Goal: Check status: Check status

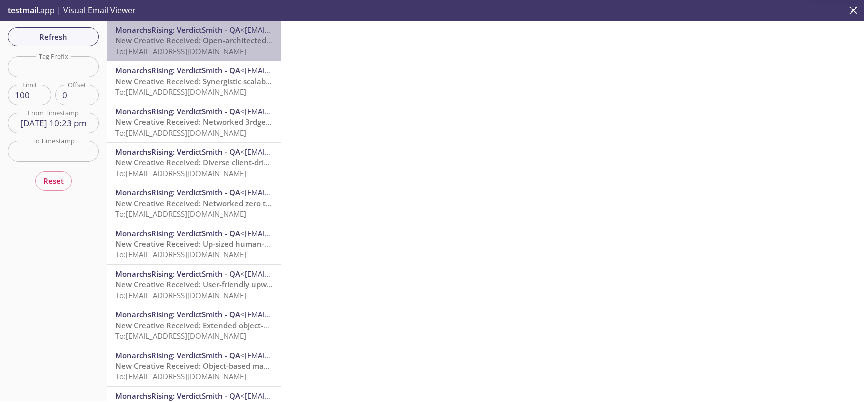
click at [198, 46] on p "New Creative Received: Open-architected needs-based workforce (E2E) To: [EMAIL_…" at bounding box center [193, 45] width 157 height 21
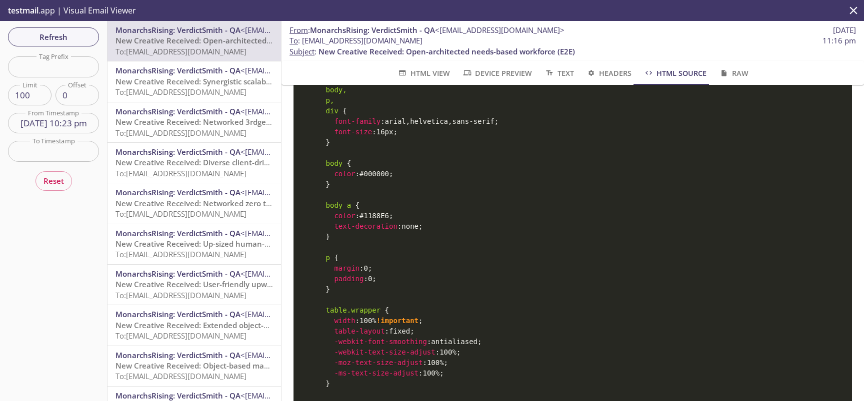
scroll to position [224, 0]
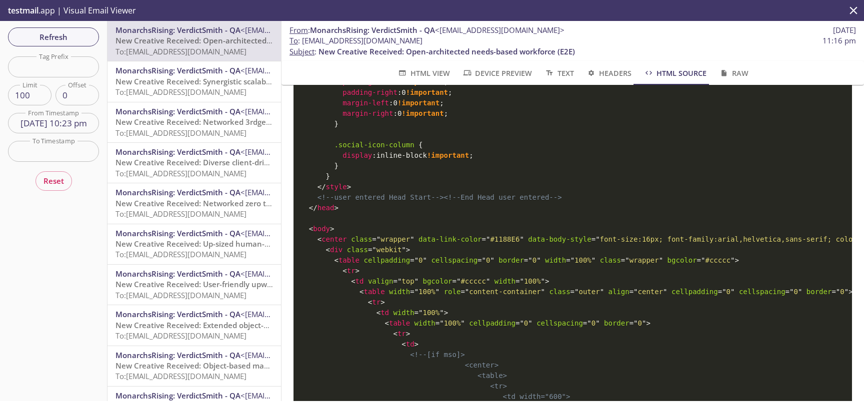
scroll to position [177, 0]
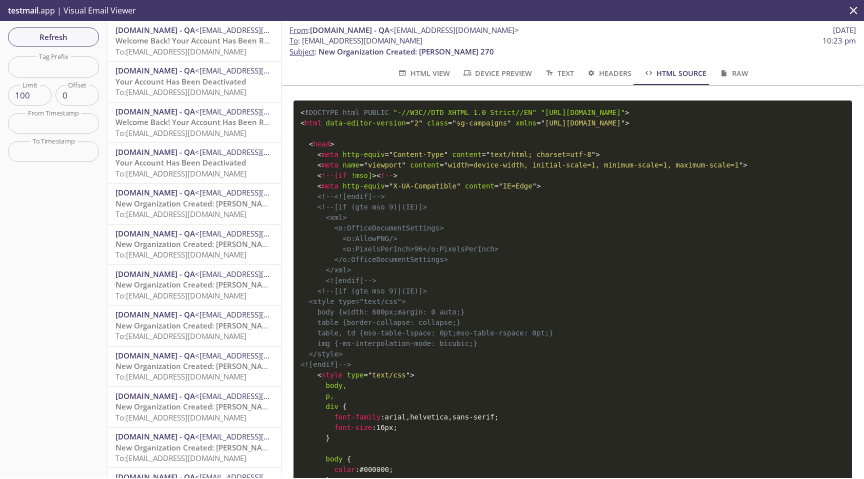
scroll to position [3163, 0]
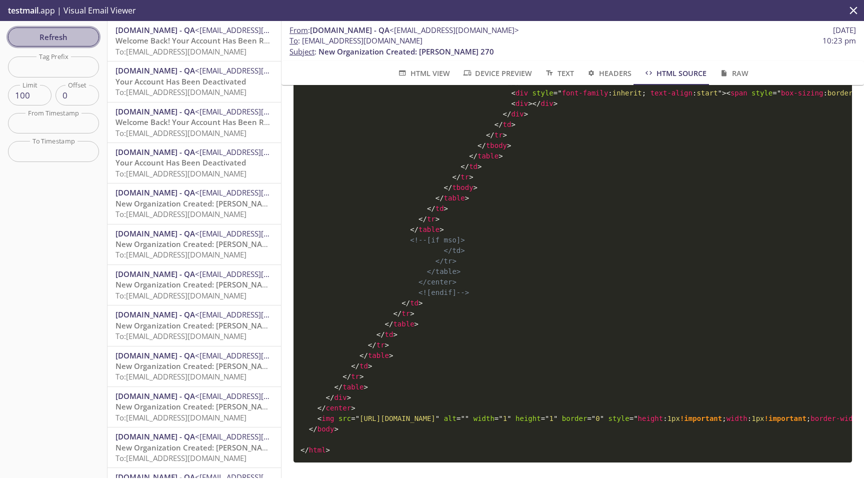
click at [59, 37] on span "Refresh" at bounding box center [53, 36] width 75 height 13
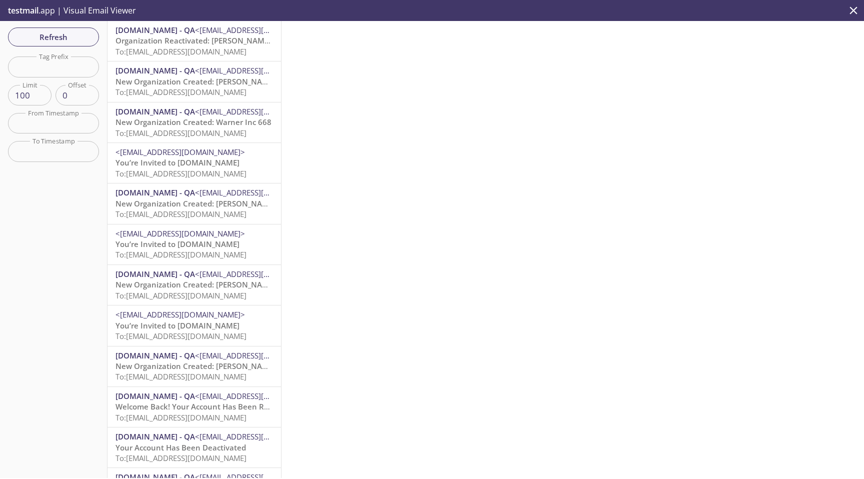
click at [153, 48] on span "To: admax.e2e_test_notifications@inbox.testmail.app" at bounding box center [180, 51] width 131 height 10
